Goal: Ask a question

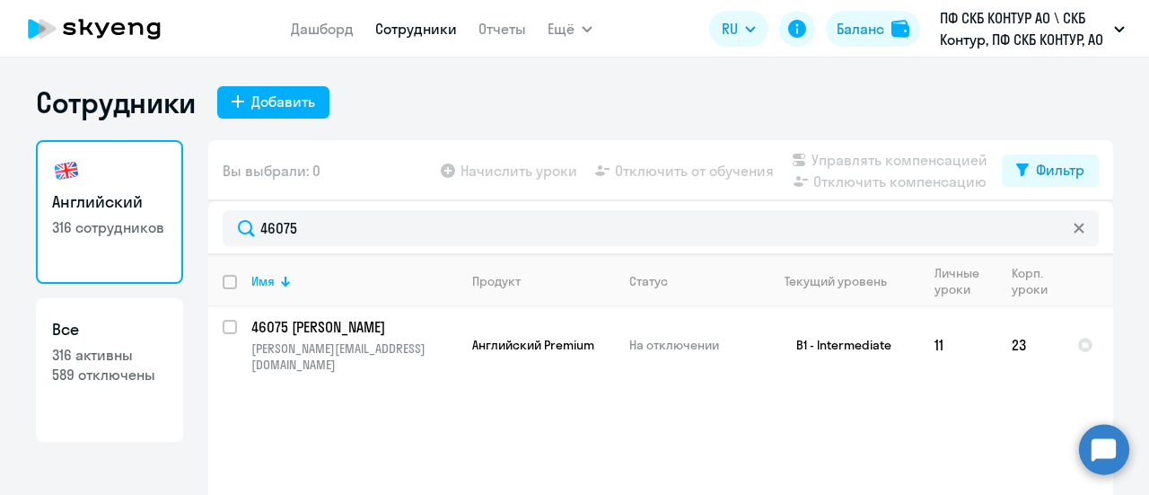
select select "30"
click at [1105, 448] on circle at bounding box center [1104, 449] width 50 height 50
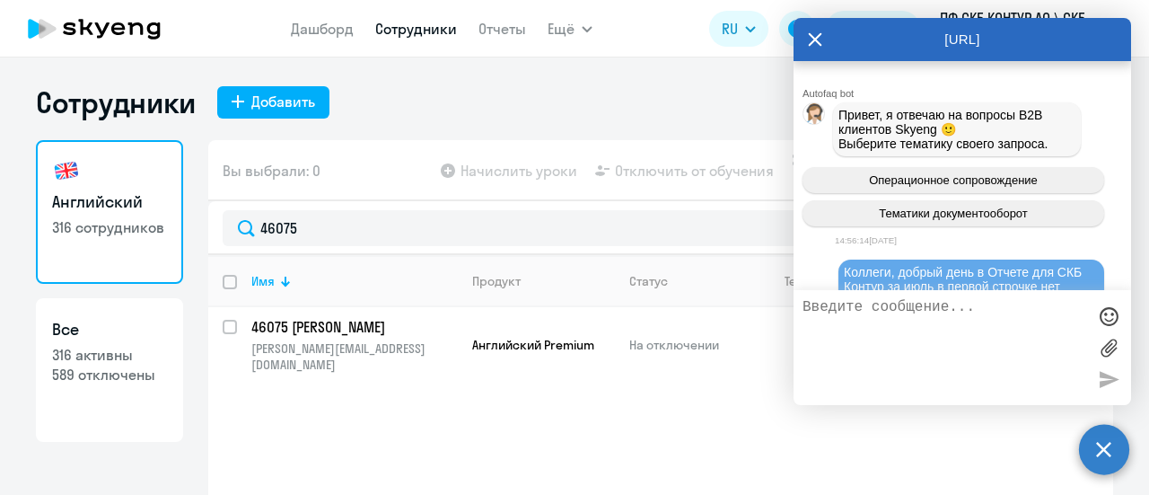
scroll to position [893, 0]
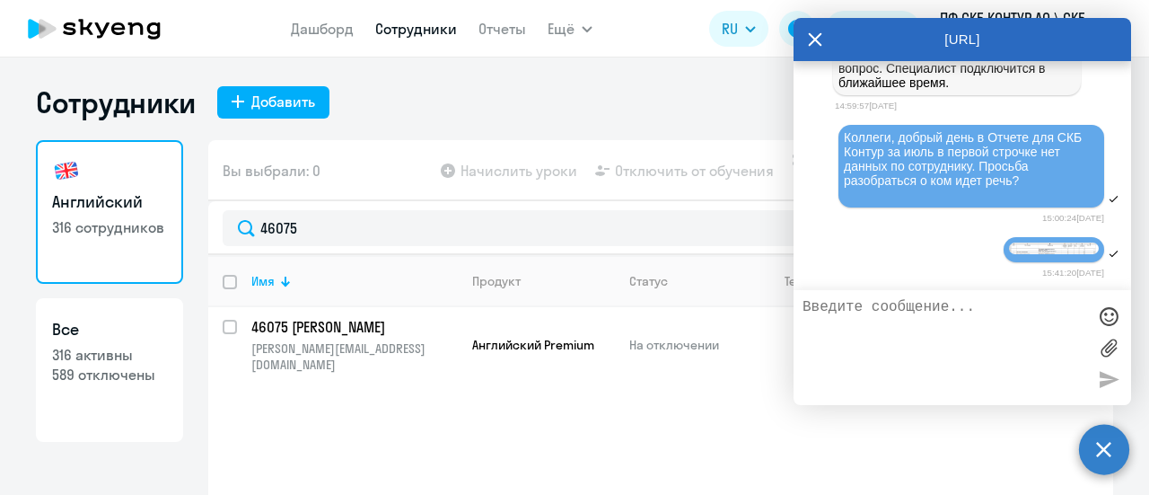
click at [983, 333] on textarea at bounding box center [945, 347] width 284 height 97
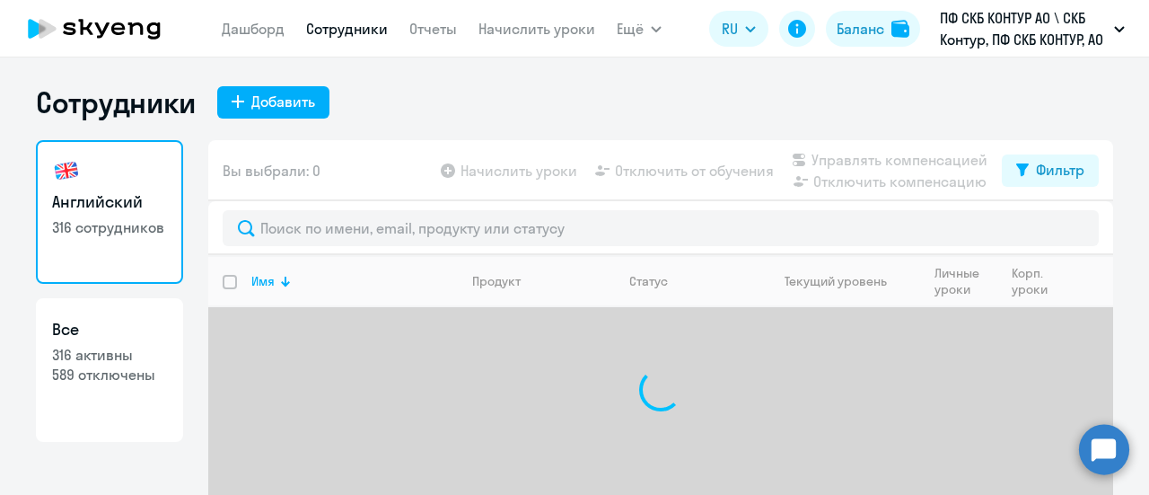
select select "30"
click at [1110, 452] on circle at bounding box center [1104, 449] width 50 height 50
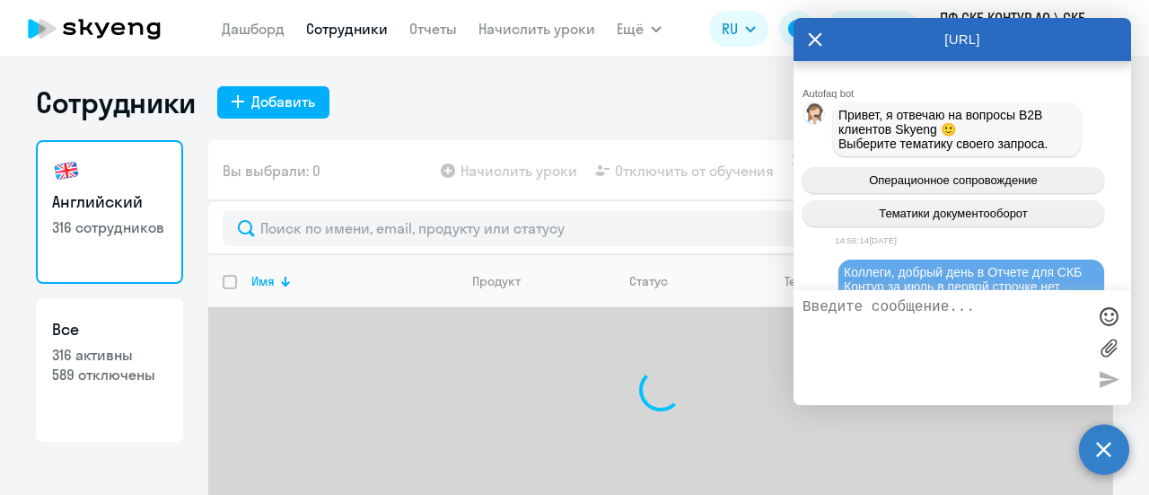
scroll to position [893, 0]
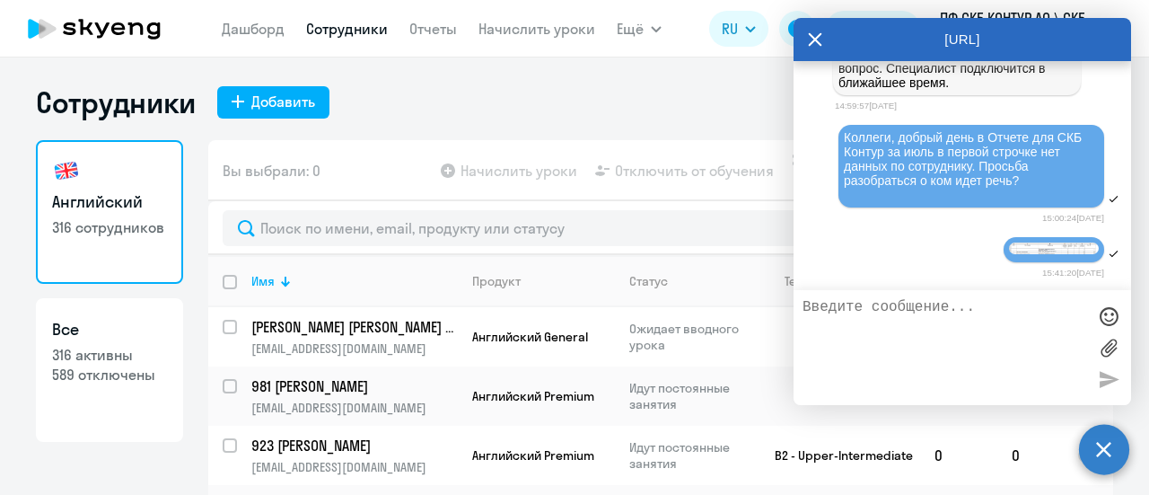
click at [941, 308] on textarea at bounding box center [945, 347] width 284 height 97
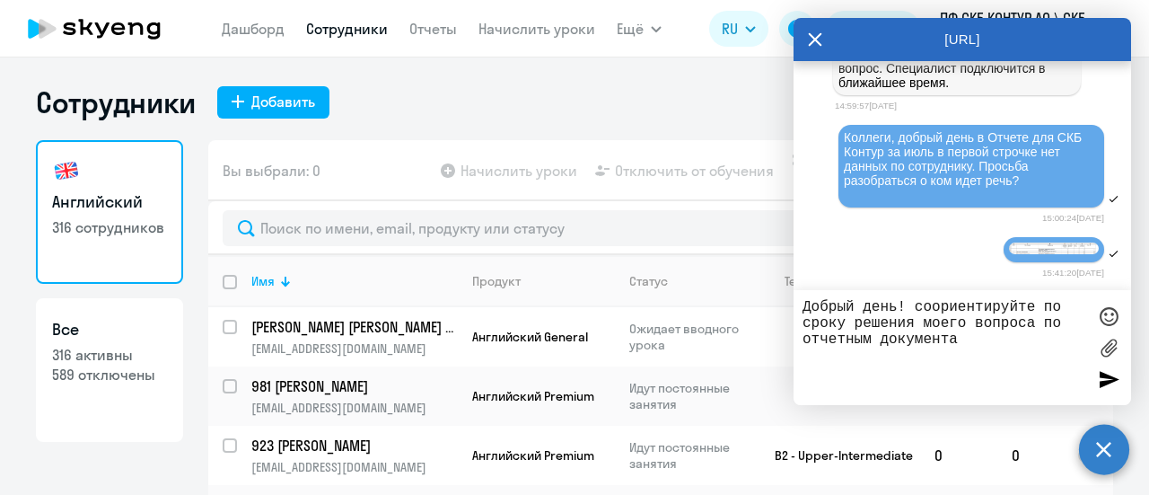
type textarea "Добрый день! соориентируйте по сроку решения моего вопроса по отчетным документ…"
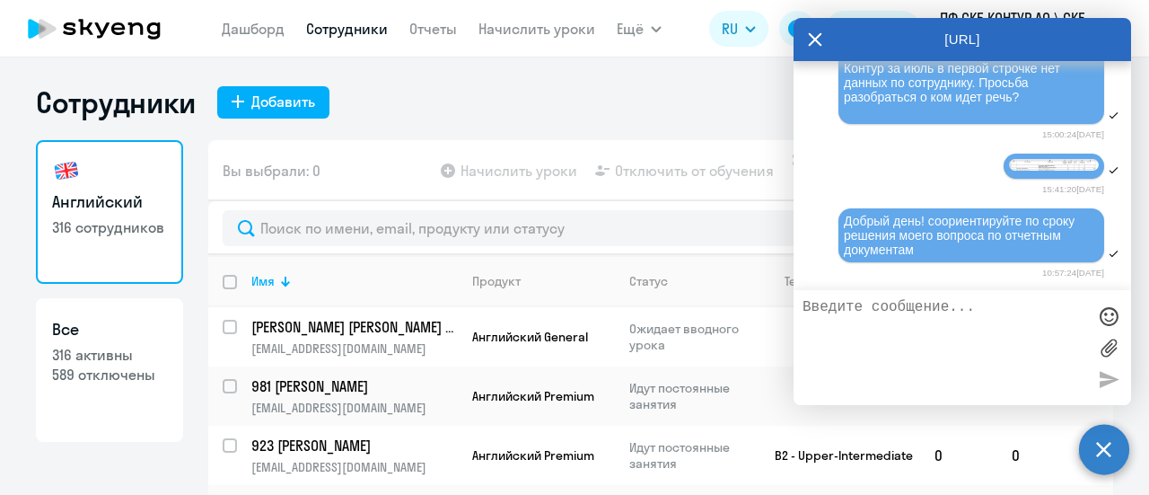
scroll to position [977, 0]
click at [848, 305] on textarea at bounding box center [945, 347] width 284 height 97
paste textarea "Счет-фактура №12324 от [DATE]"
type textarea "Счет-фактура №12324 от 31.07.2025"
click at [1104, 379] on div at bounding box center [1108, 378] width 27 height 27
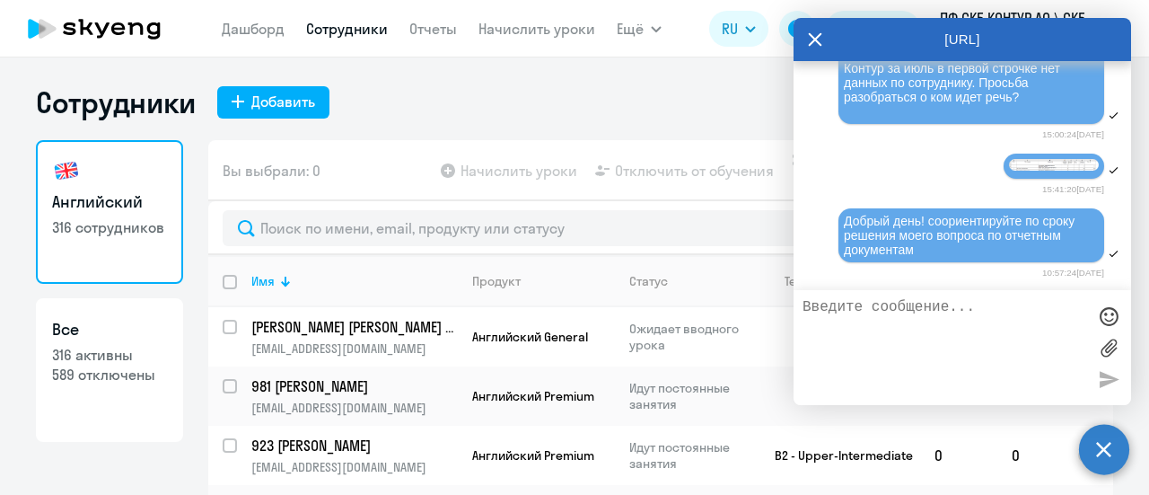
scroll to position [1031, 0]
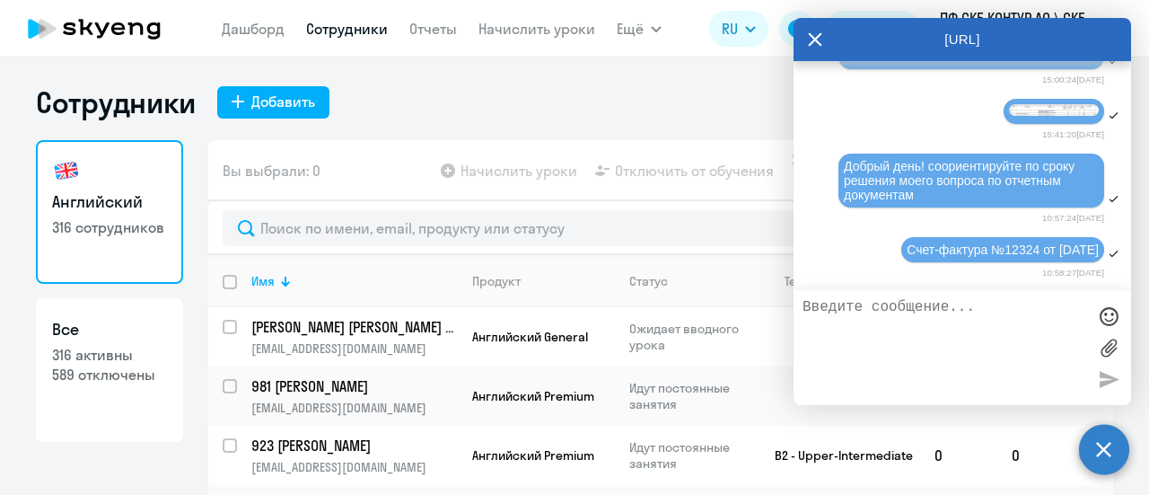
click at [867, 313] on textarea at bounding box center [945, 347] width 284 height 97
paste textarea "Договор № Д/OAHO/2023/506/4329/23 от 21.12.2023"
type textarea "Договор № Д/OAHO/2023/506/4329/23 от 21.12.2023"
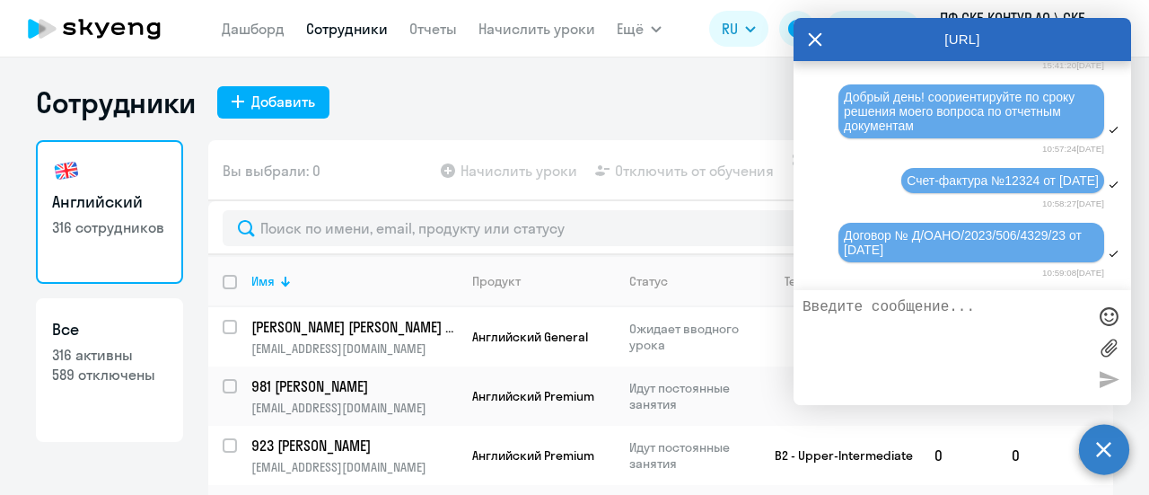
click at [893, 347] on textarea at bounding box center [945, 347] width 284 height 97
click at [842, 326] on textarea at bounding box center [945, 347] width 284 height 97
click at [883, 313] on textarea at bounding box center [945, 347] width 284 height 97
type textarea "l"
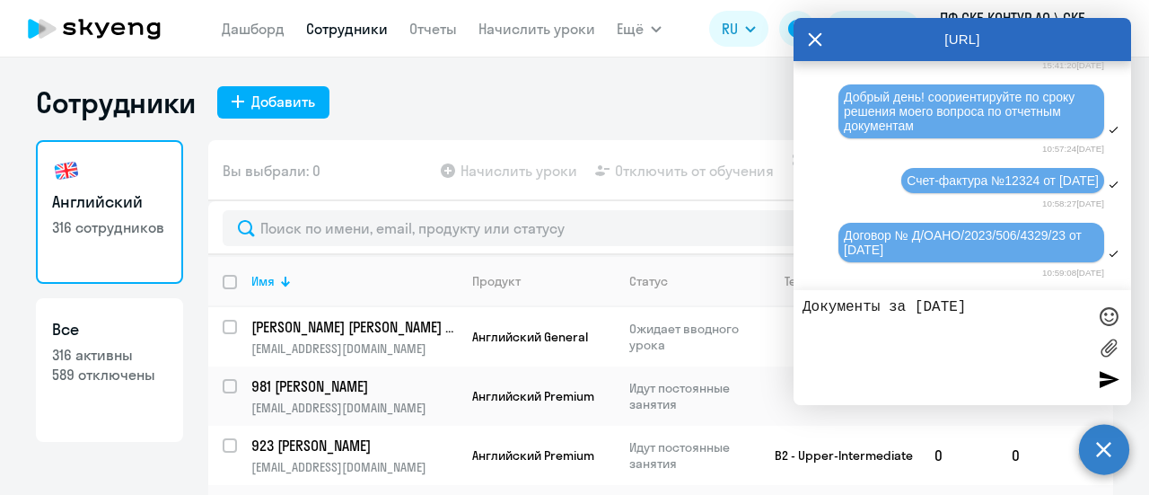
type textarea "Документы за июль 2025"
click at [1106, 384] on div at bounding box center [1108, 378] width 27 height 27
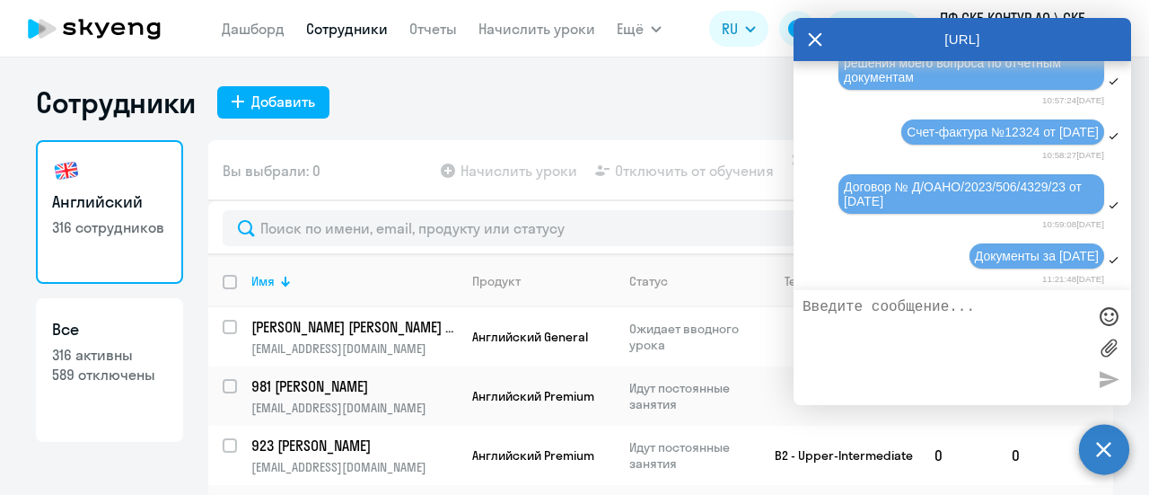
scroll to position [1154, 0]
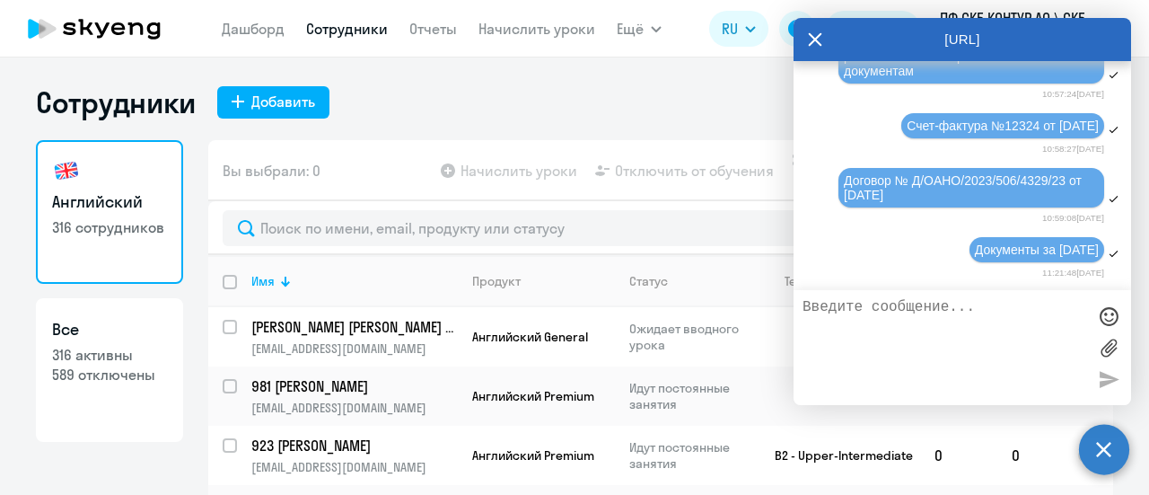
click at [957, 40] on div "AutoFAQ.ai" at bounding box center [963, 39] width 338 height 43
click at [952, 51] on div "AutoFAQ.ai" at bounding box center [963, 39] width 338 height 43
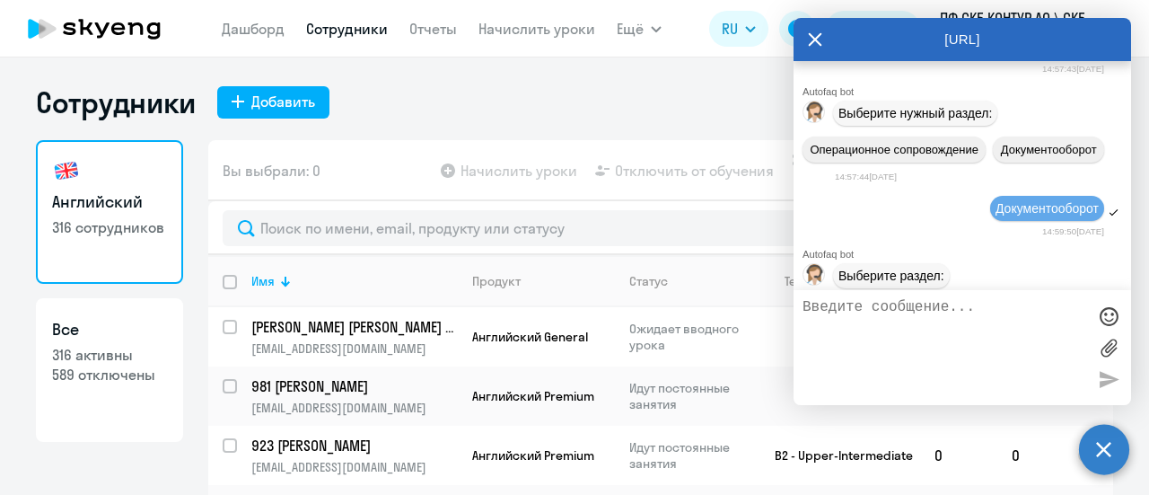
scroll to position [0, 0]
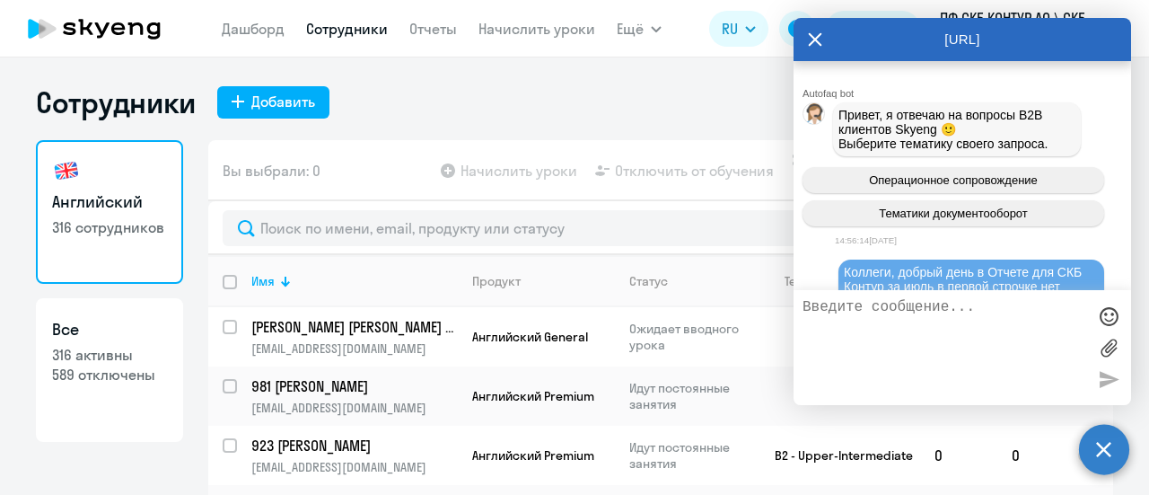
click at [816, 42] on icon at bounding box center [815, 39] width 14 height 43
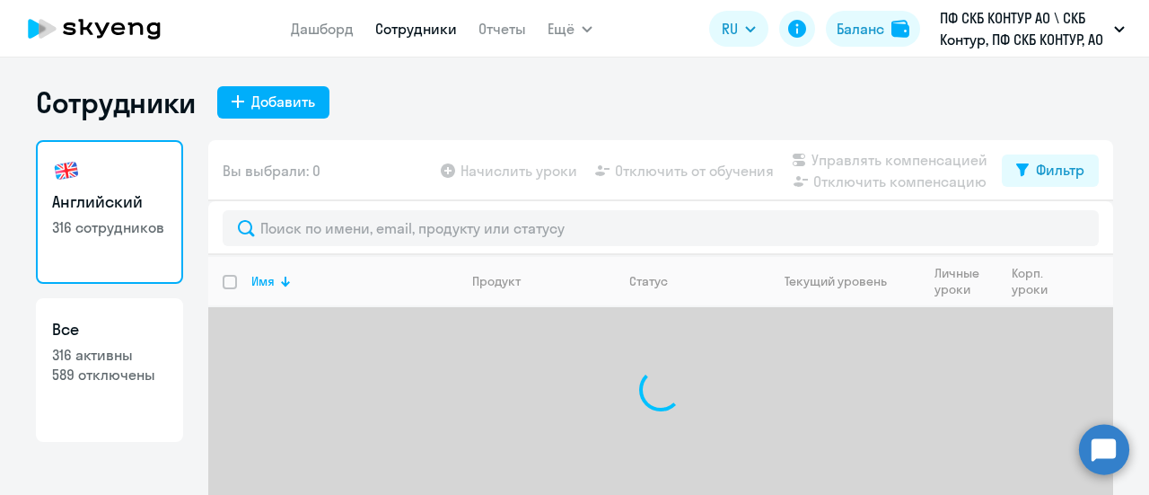
select select "30"
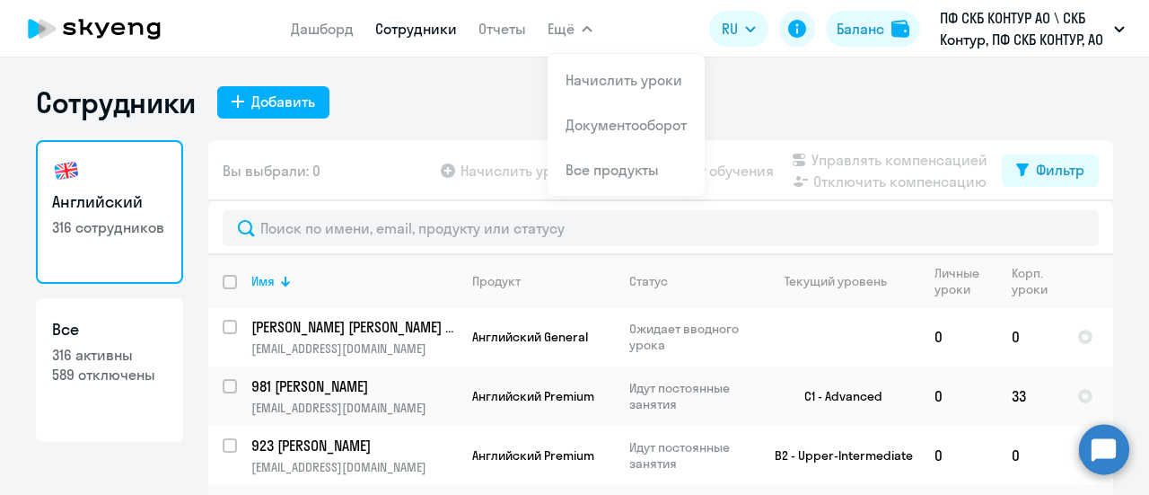
click at [1112, 457] on circle at bounding box center [1104, 449] width 50 height 50
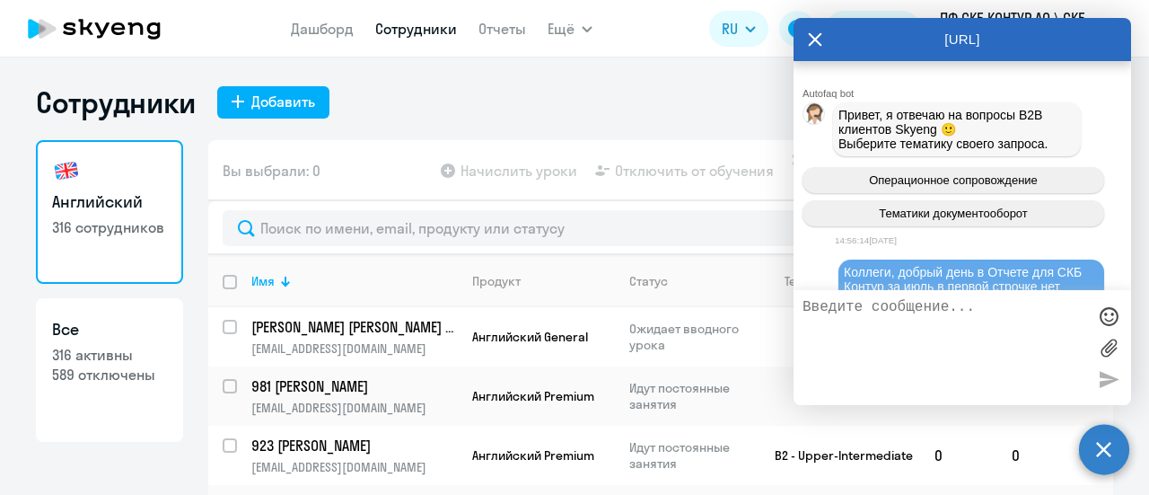
scroll to position [1154, 0]
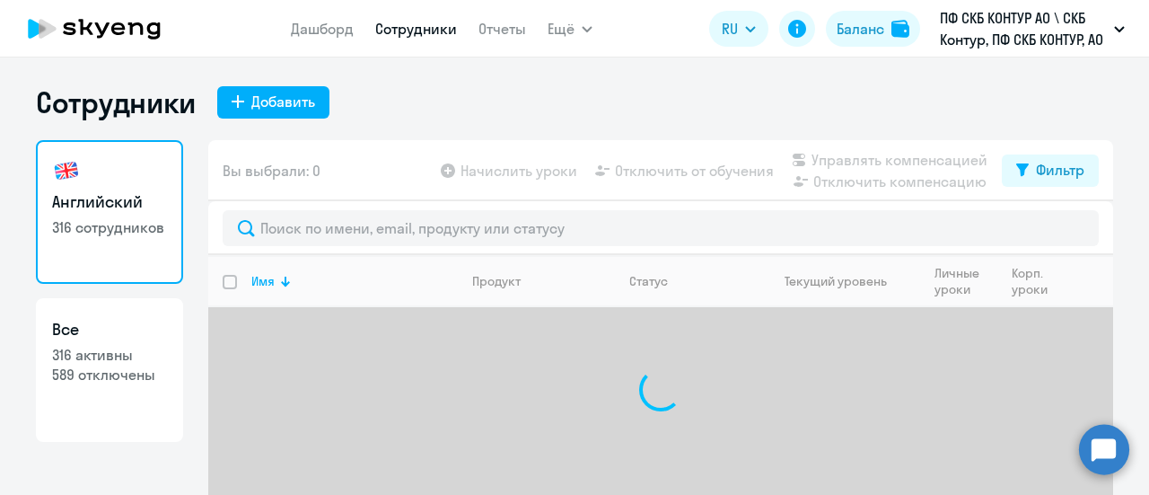
select select "30"
